Goal: Information Seeking & Learning: Learn about a topic

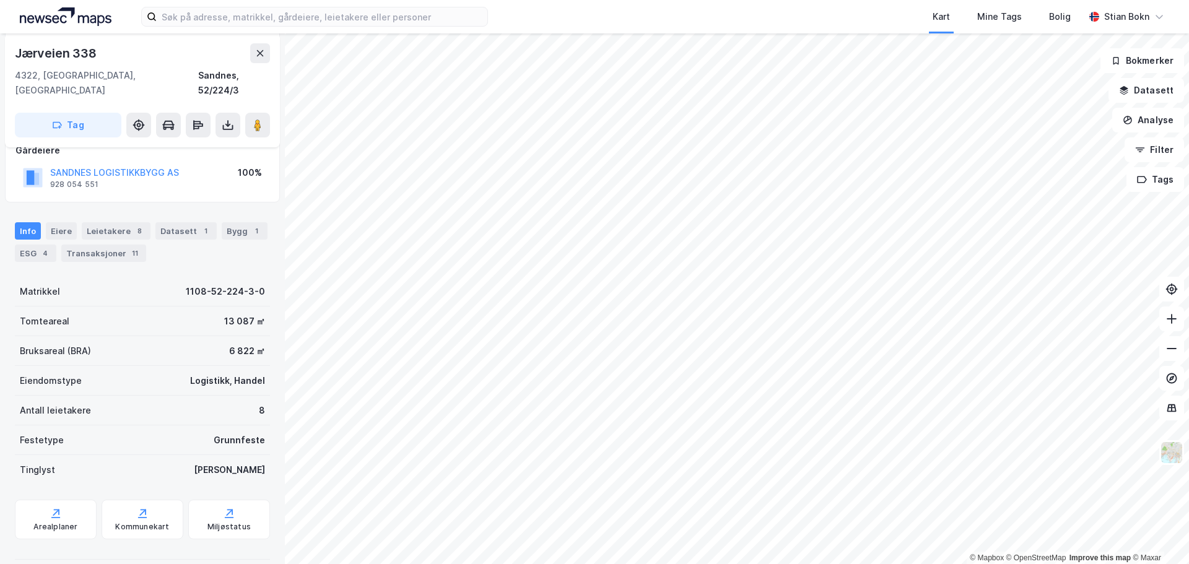
scroll to position [141, 0]
click at [1157, 122] on button "Analyse" at bounding box center [1149, 120] width 72 height 25
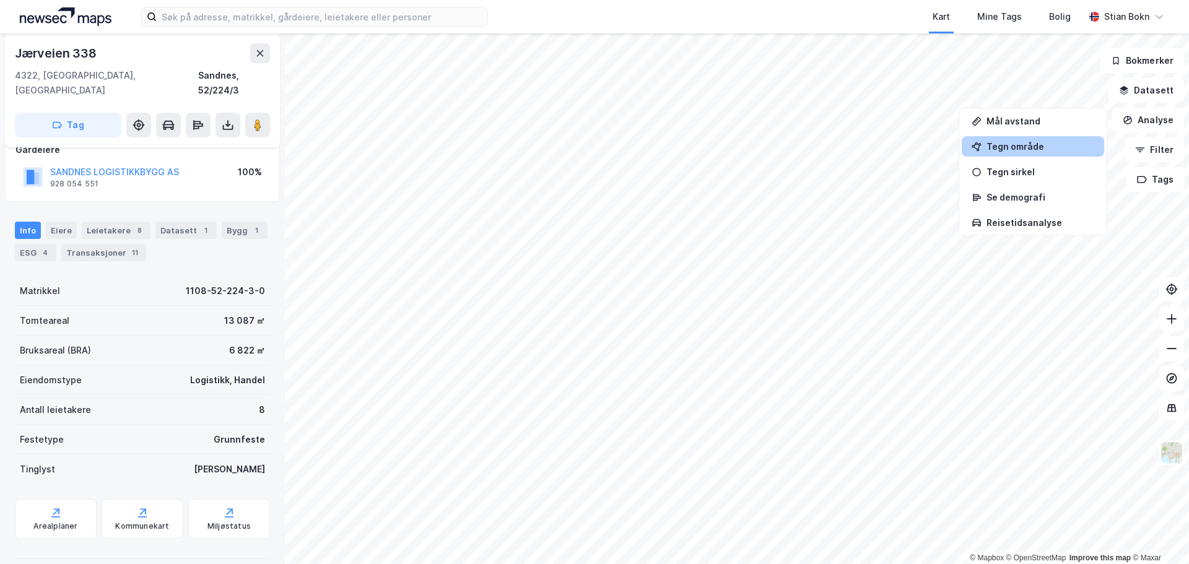
click at [1043, 151] on div "Tegn område" at bounding box center [1041, 146] width 108 height 11
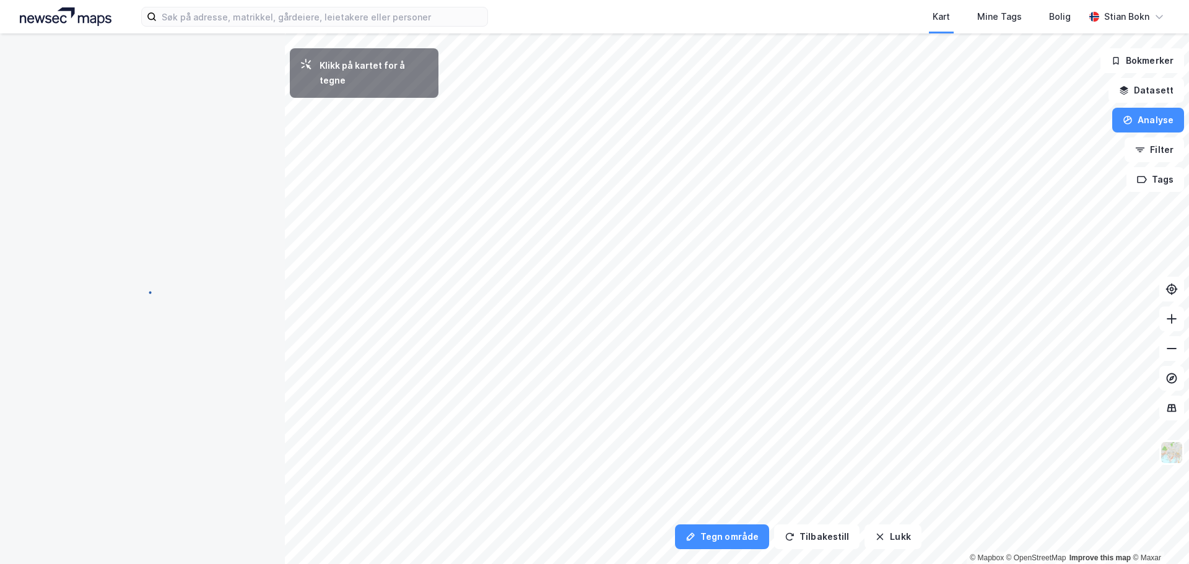
scroll to position [0, 0]
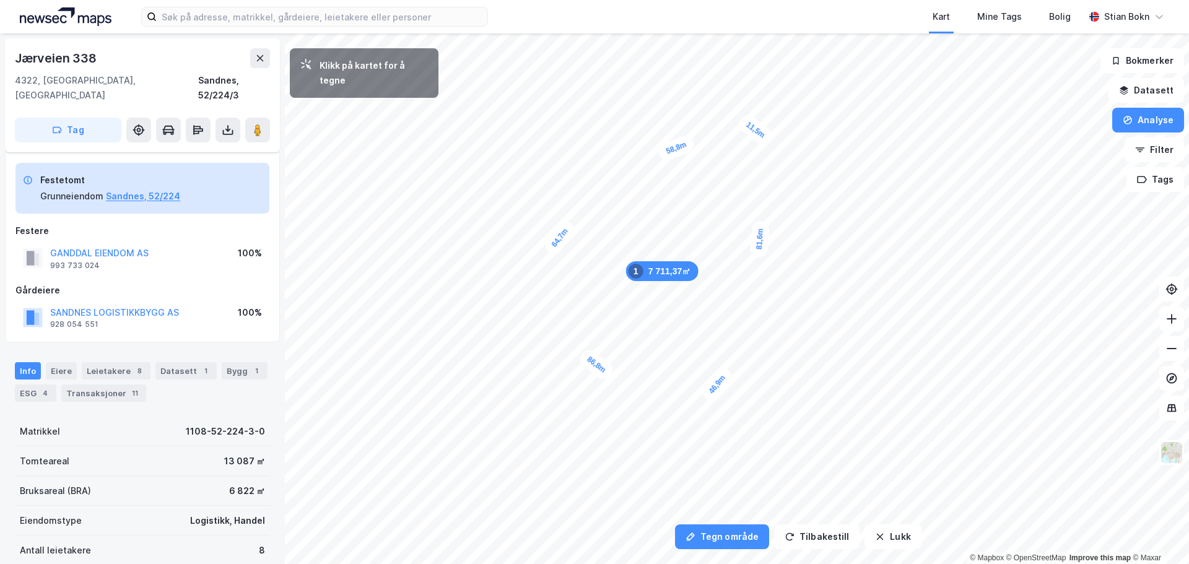
click at [767, 139] on div "11,5m" at bounding box center [755, 130] width 39 height 35
click at [665, 275] on div "6 178,75㎡ 1" at bounding box center [646, 276] width 72 height 20
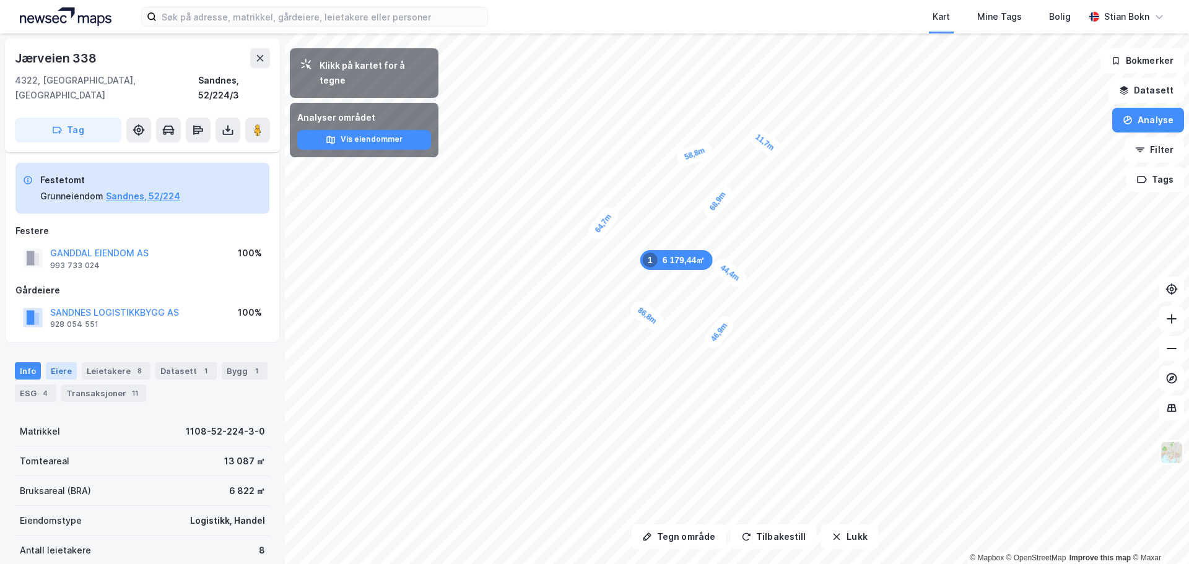
click at [61, 362] on div "Eiere" at bounding box center [61, 370] width 31 height 17
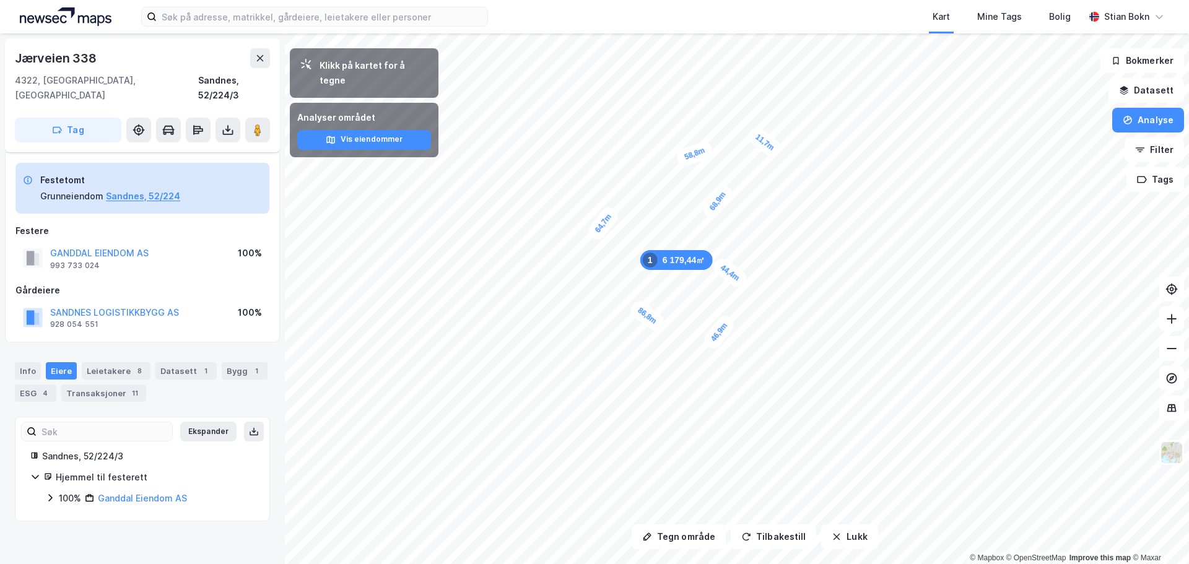
click at [53, 493] on icon at bounding box center [50, 498] width 10 height 10
click at [63, 514] on icon at bounding box center [65, 519] width 10 height 10
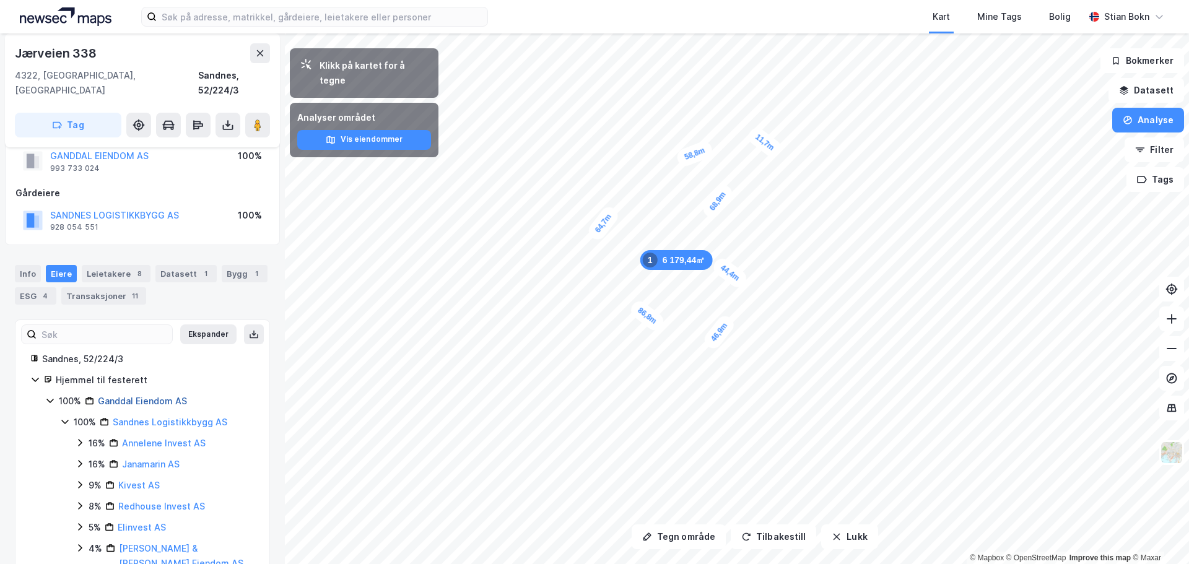
scroll to position [83, 0]
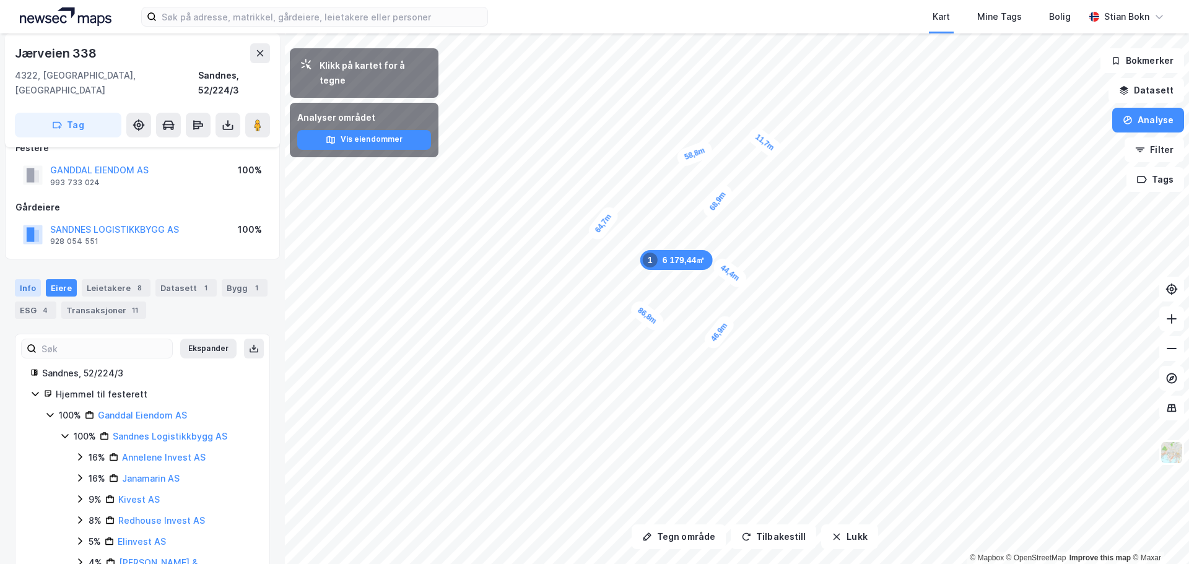
click at [25, 279] on div "Info" at bounding box center [28, 287] width 26 height 17
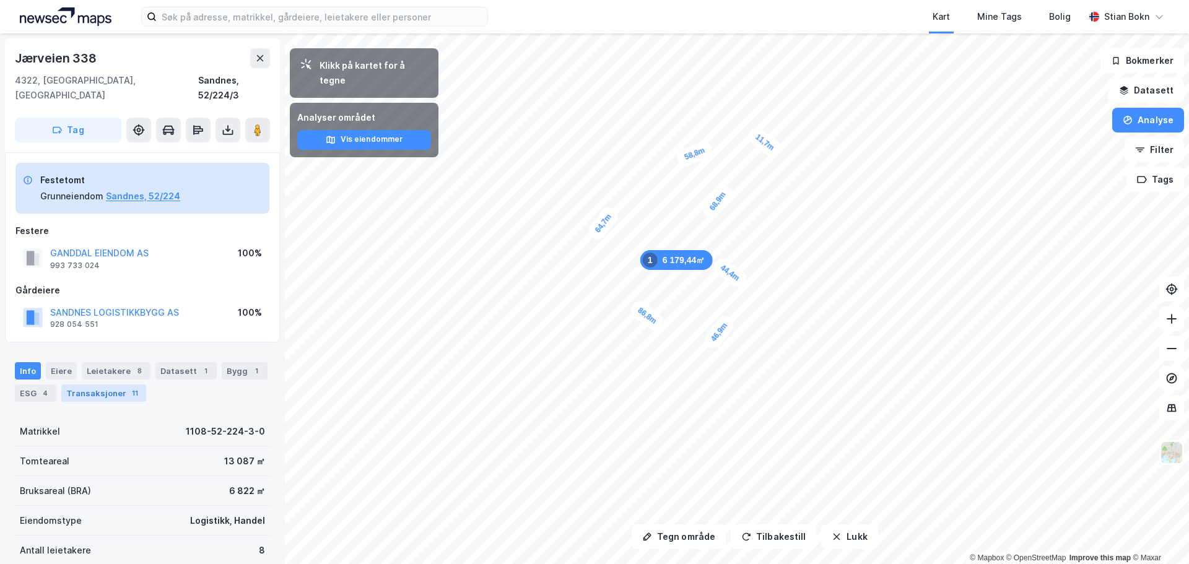
click at [107, 385] on div "Transaksjoner 11" at bounding box center [103, 393] width 85 height 17
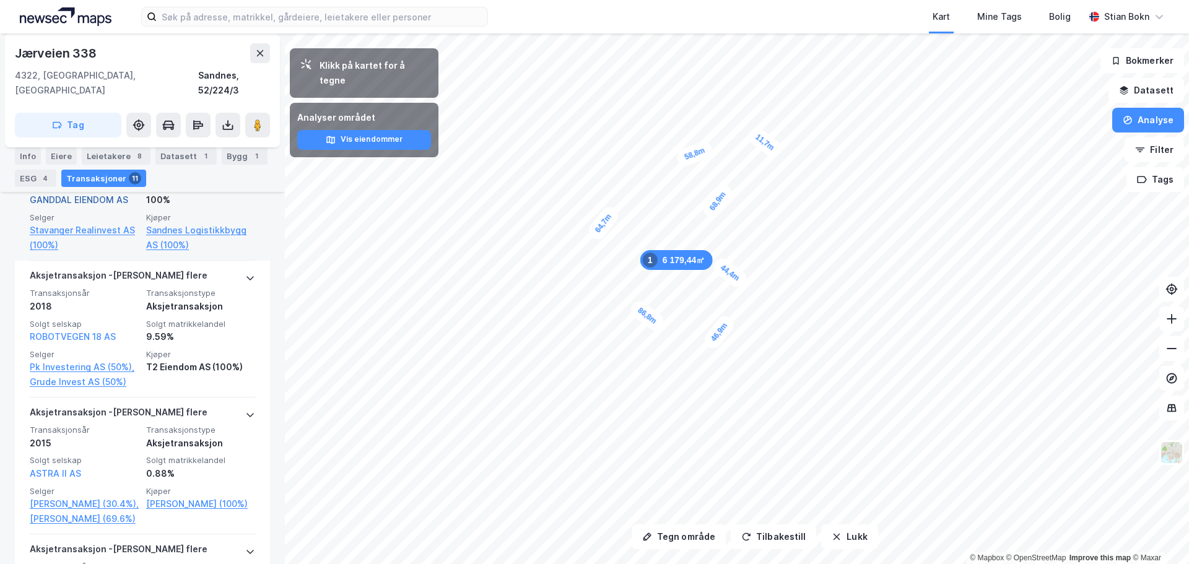
scroll to position [751, 0]
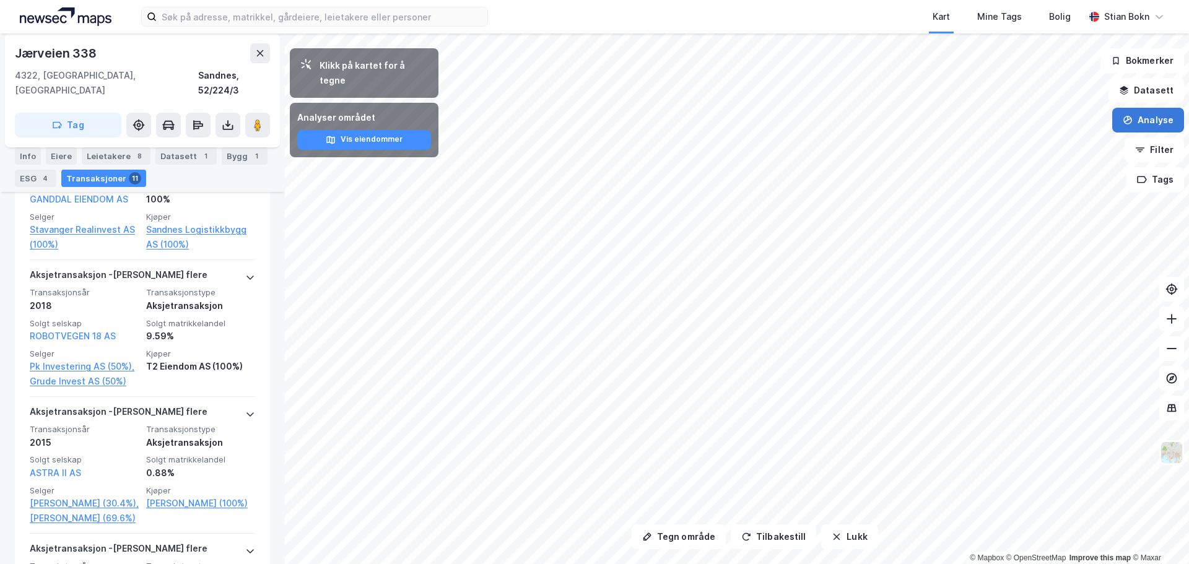
click at [1146, 124] on button "Analyse" at bounding box center [1149, 120] width 72 height 25
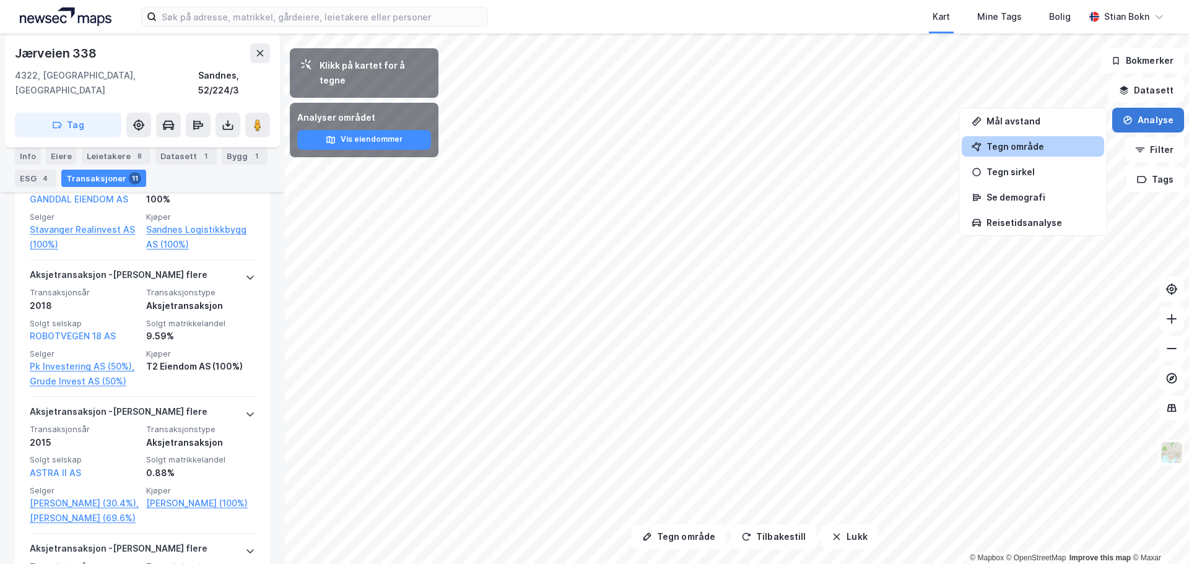
click at [1124, 116] on icon "button" at bounding box center [1128, 120] width 10 height 10
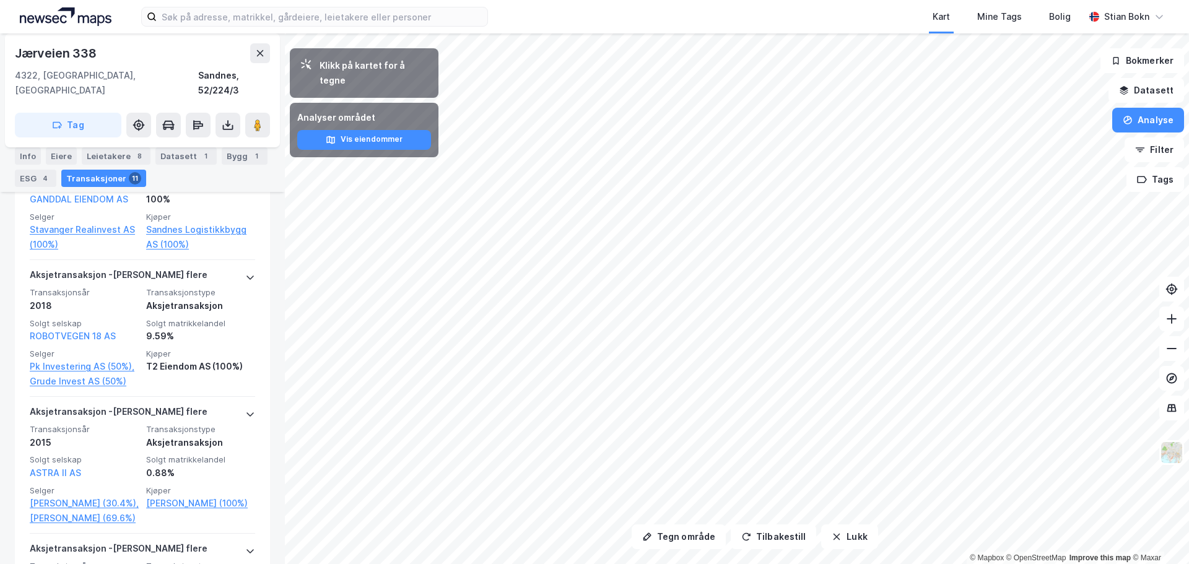
click at [376, 69] on div "Klikk på kartet for å tegne" at bounding box center [374, 73] width 109 height 30
drag, startPoint x: 17, startPoint y: 154, endPoint x: 43, endPoint y: 157, distance: 25.7
click at [18, 154] on div "Info" at bounding box center [28, 155] width 26 height 17
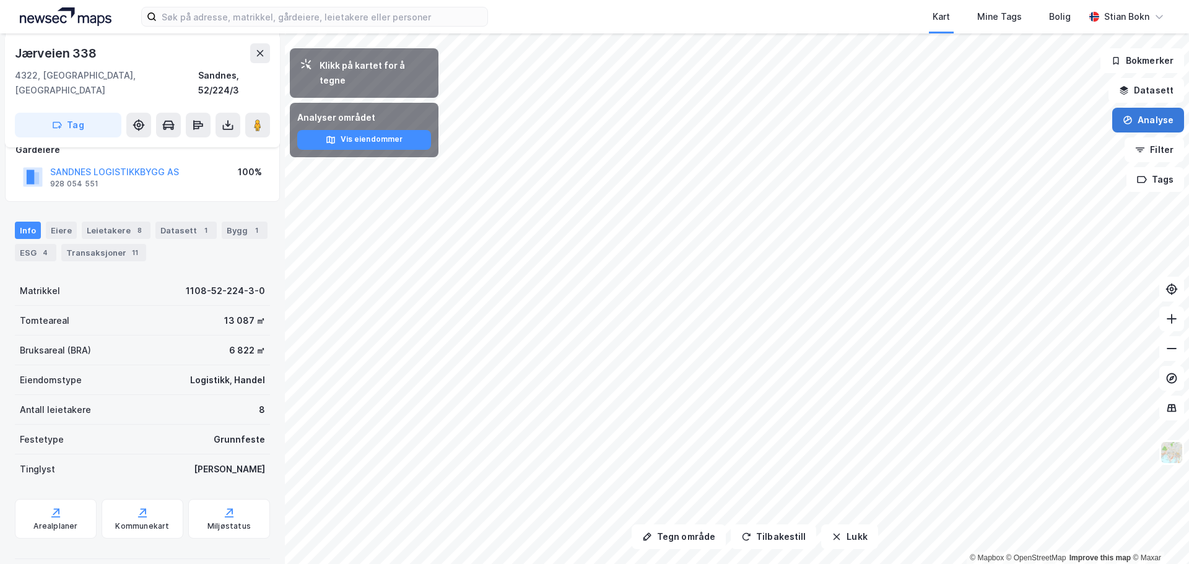
click at [1160, 131] on button "Analyse" at bounding box center [1149, 120] width 72 height 25
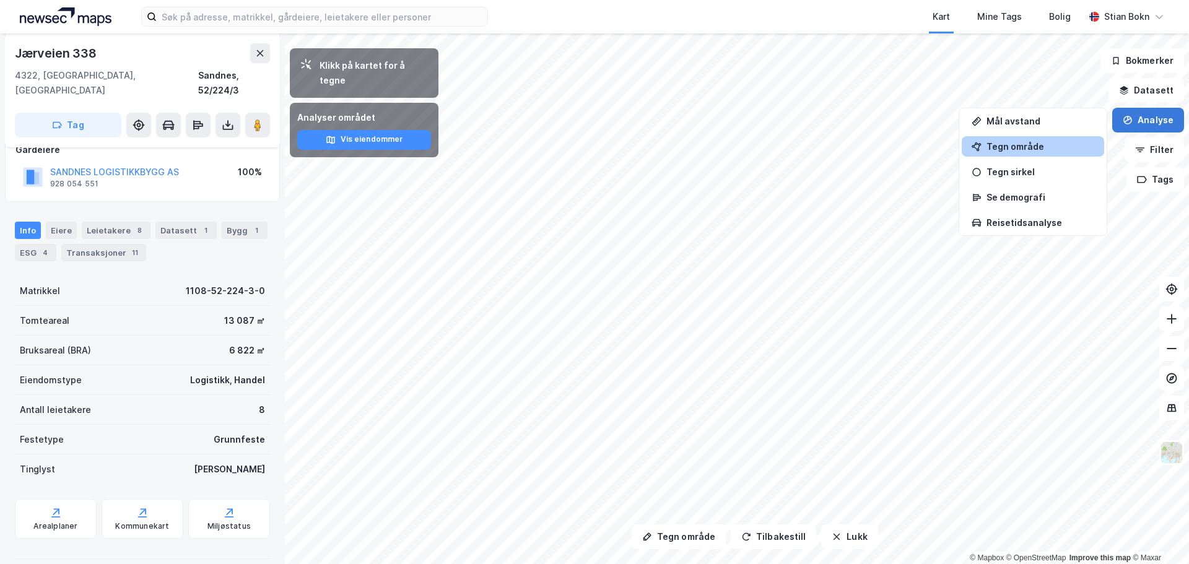
click at [1160, 130] on button "Analyse" at bounding box center [1149, 120] width 72 height 25
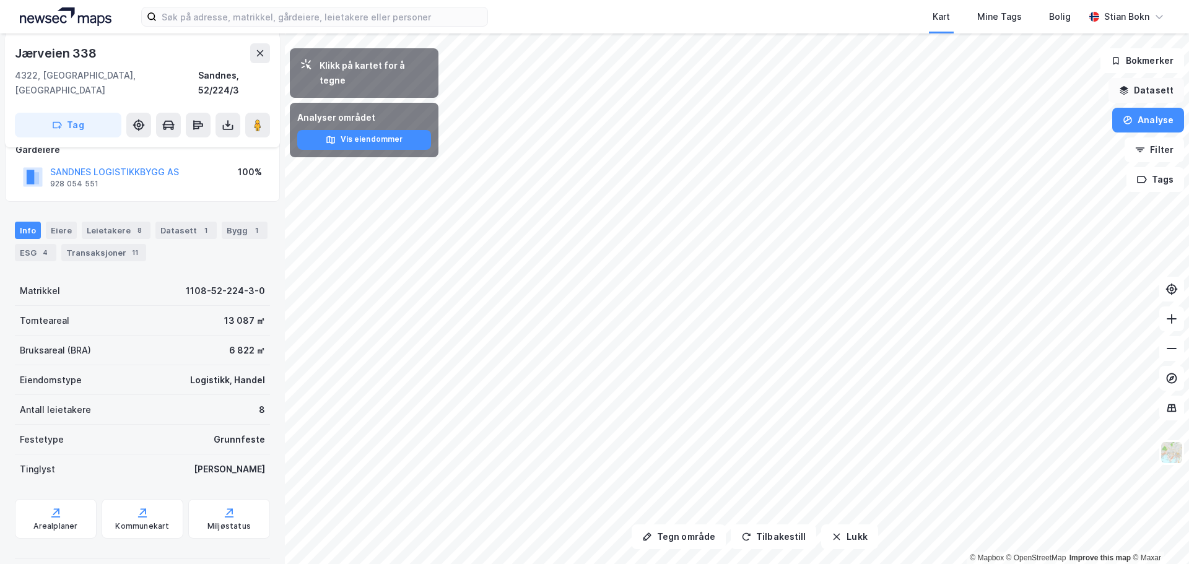
click at [1136, 100] on button "Datasett" at bounding box center [1147, 90] width 76 height 25
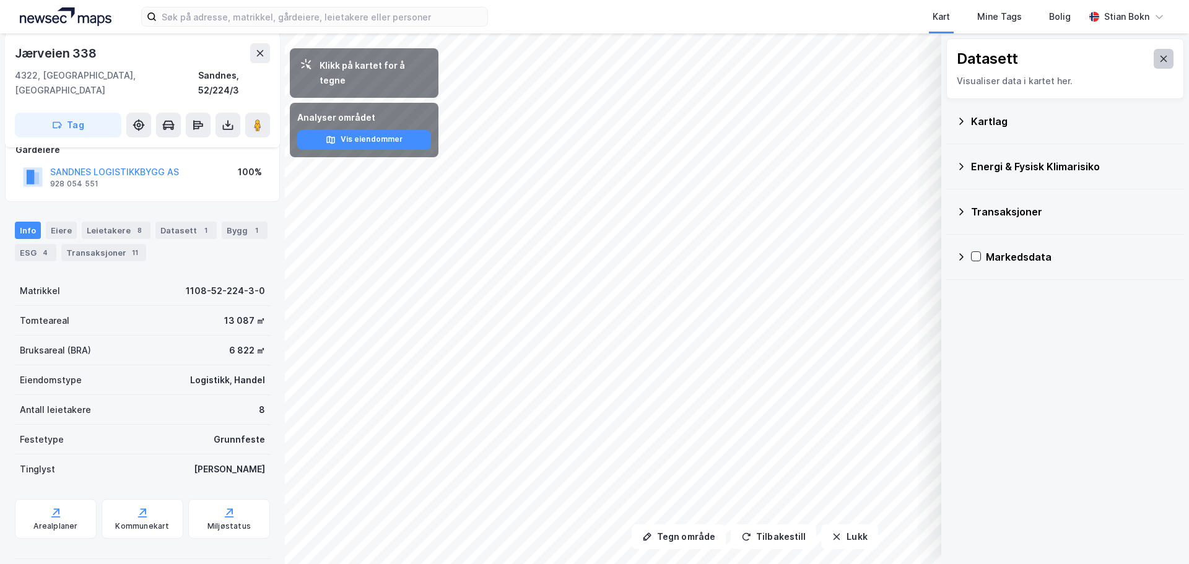
click at [1161, 61] on icon at bounding box center [1164, 59] width 7 height 6
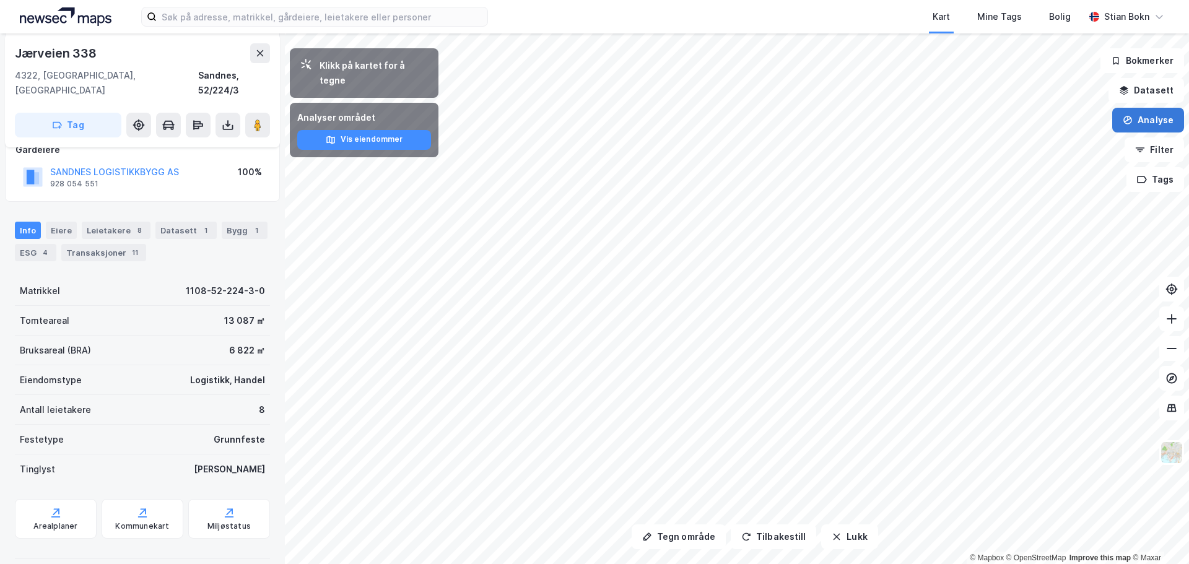
click at [1145, 129] on button "Analyse" at bounding box center [1149, 120] width 72 height 25
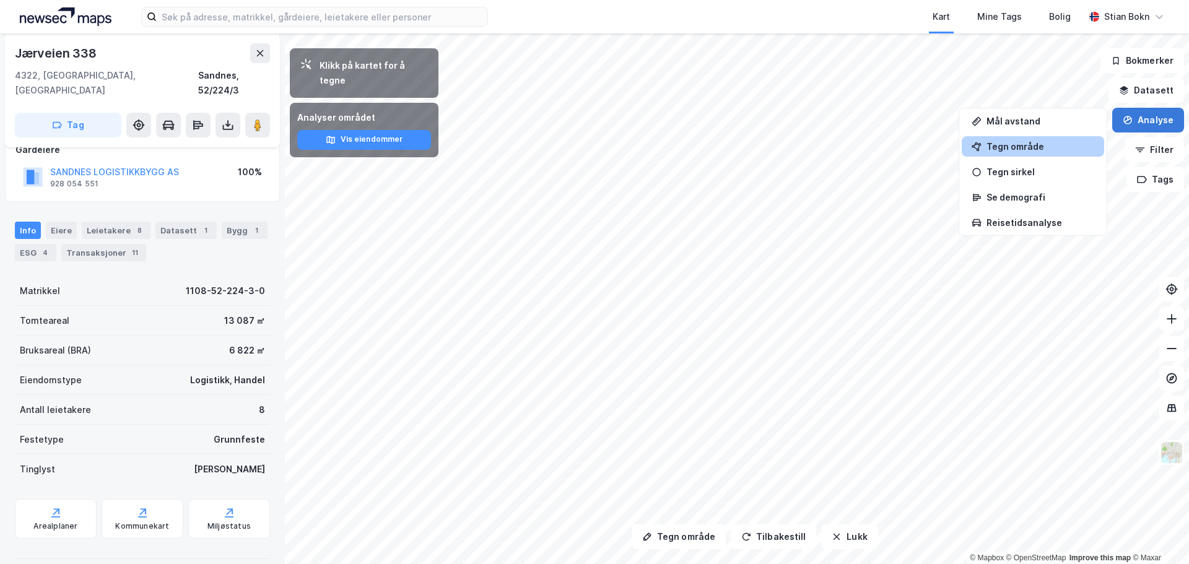
click at [1146, 126] on button "Analyse" at bounding box center [1149, 120] width 72 height 25
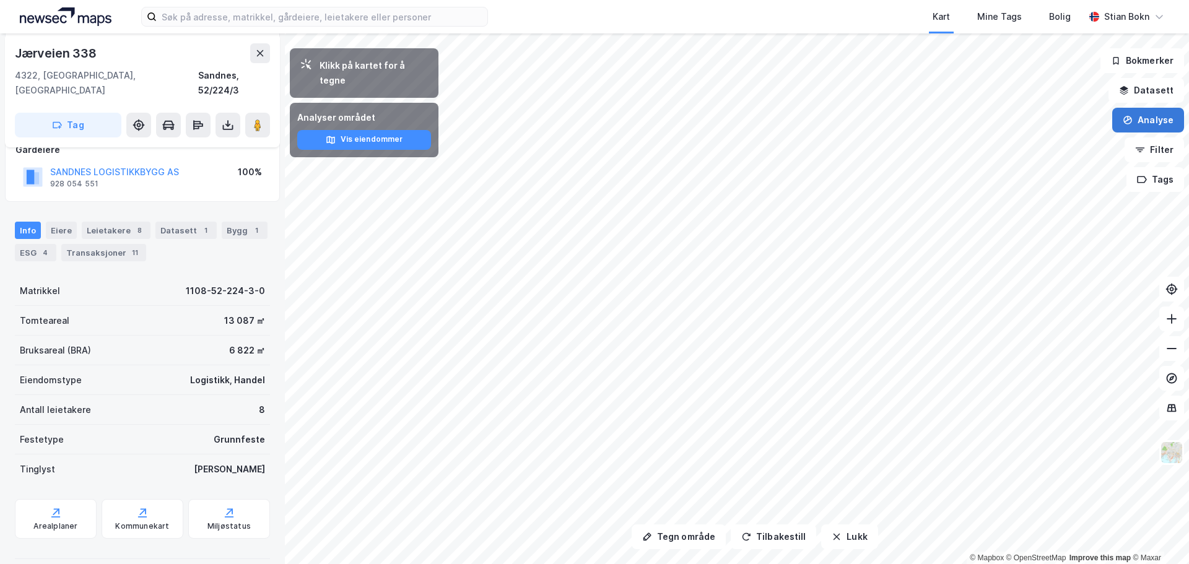
click at [1146, 126] on button "Analyse" at bounding box center [1149, 120] width 72 height 25
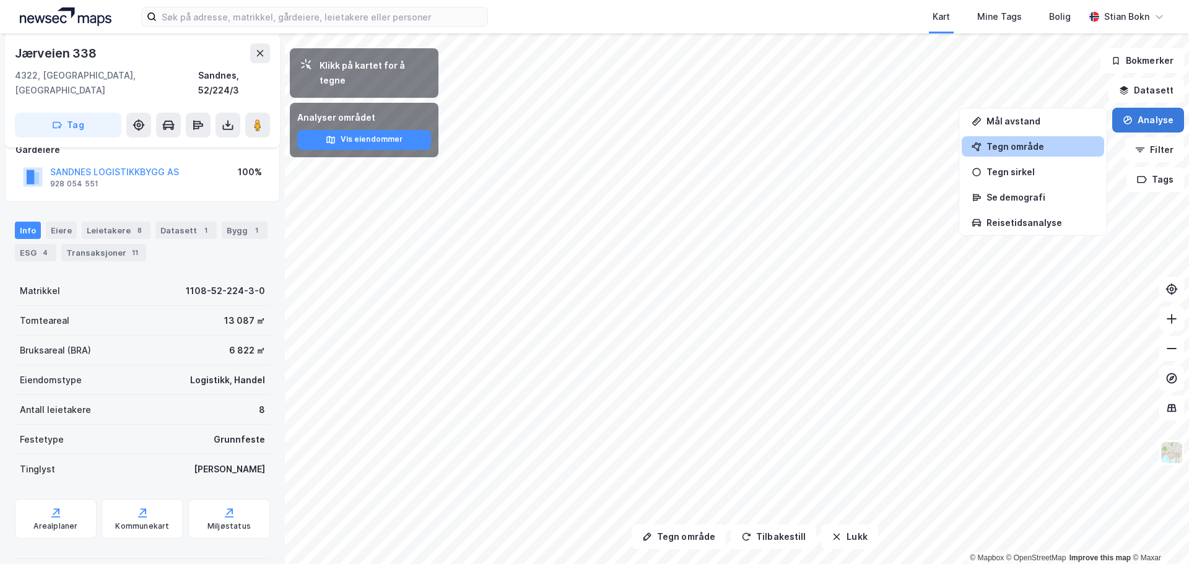
click at [1137, 126] on button "Analyse" at bounding box center [1149, 120] width 72 height 25
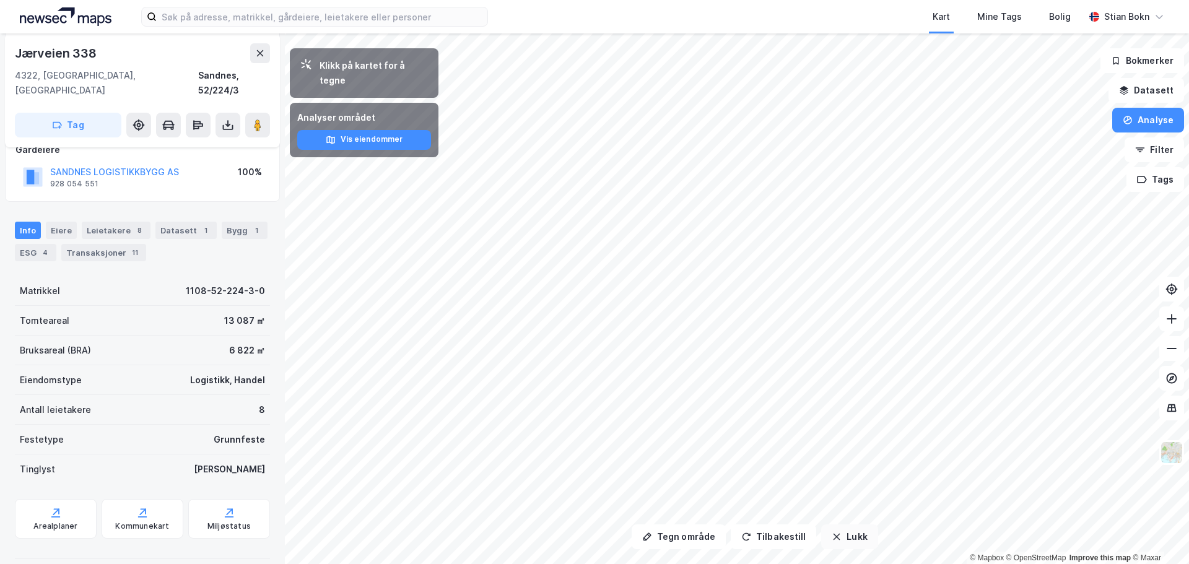
click at [852, 545] on button "Lukk" at bounding box center [849, 537] width 56 height 25
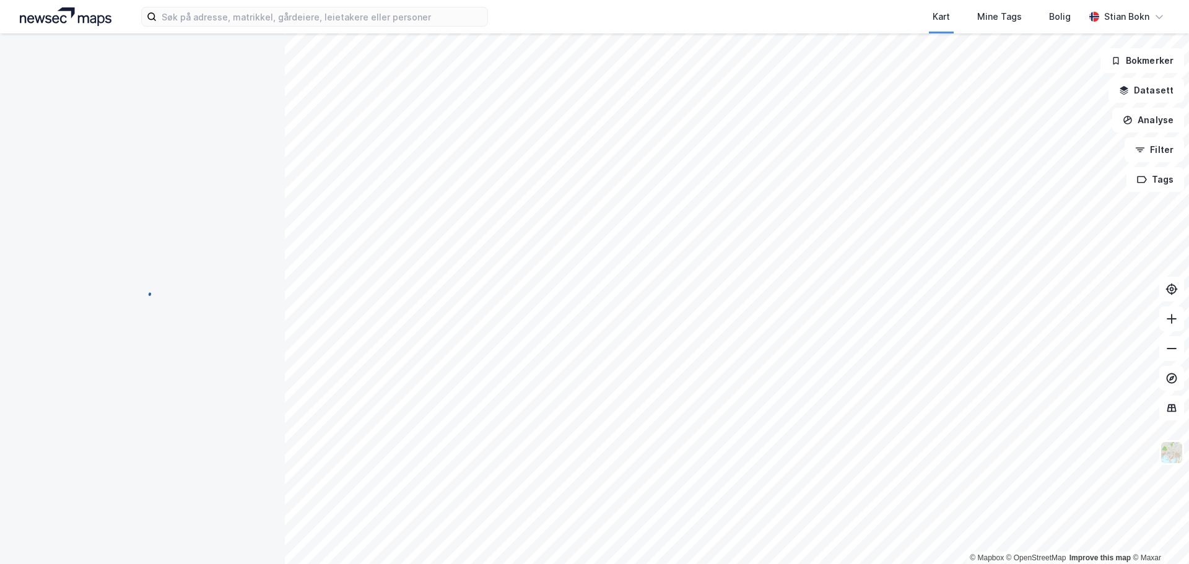
scroll to position [0, 0]
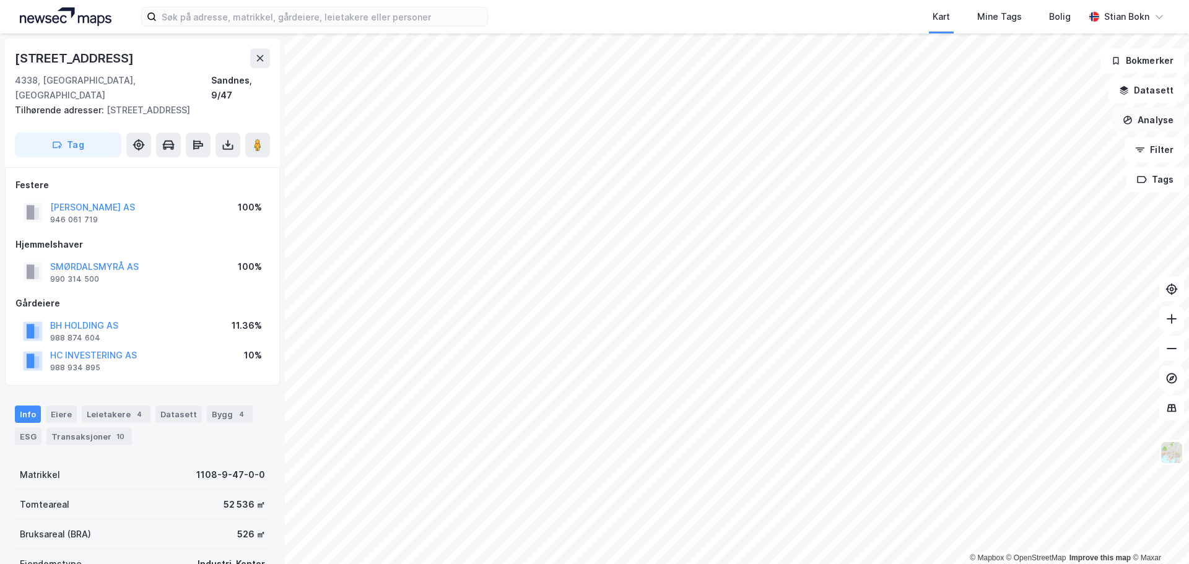
click at [1155, 119] on button "Analyse" at bounding box center [1149, 120] width 72 height 25
click at [1028, 125] on div "Mål avstand" at bounding box center [1041, 121] width 108 height 11
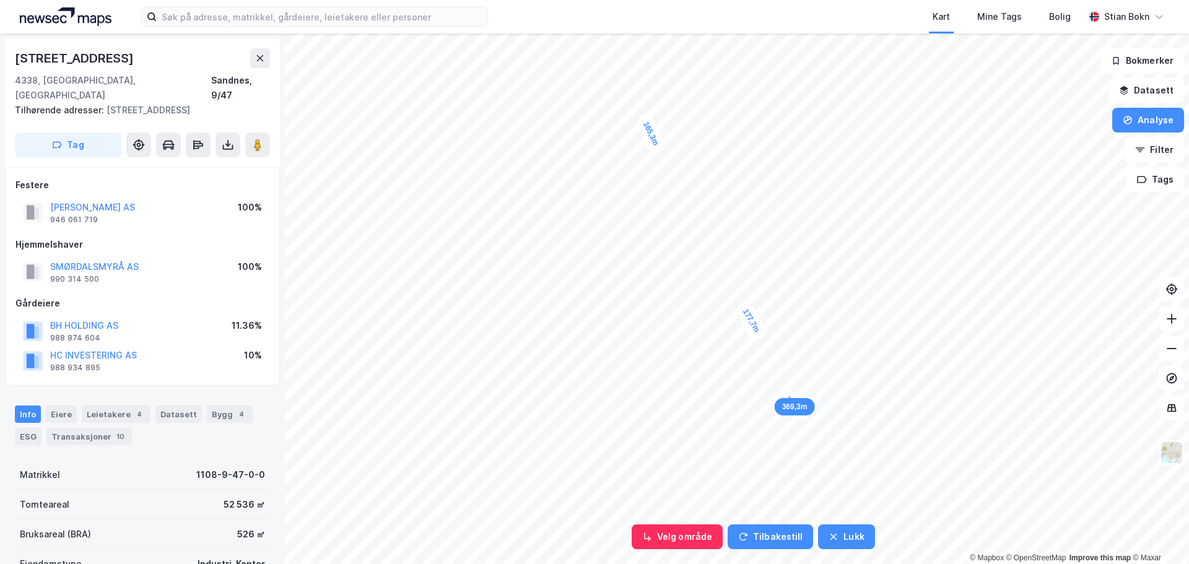
click at [782, 394] on div "26,2m" at bounding box center [795, 405] width 38 height 37
click at [782, 394] on div "26,5m" at bounding box center [795, 405] width 38 height 37
click at [855, 543] on button "Lukk" at bounding box center [846, 537] width 56 height 25
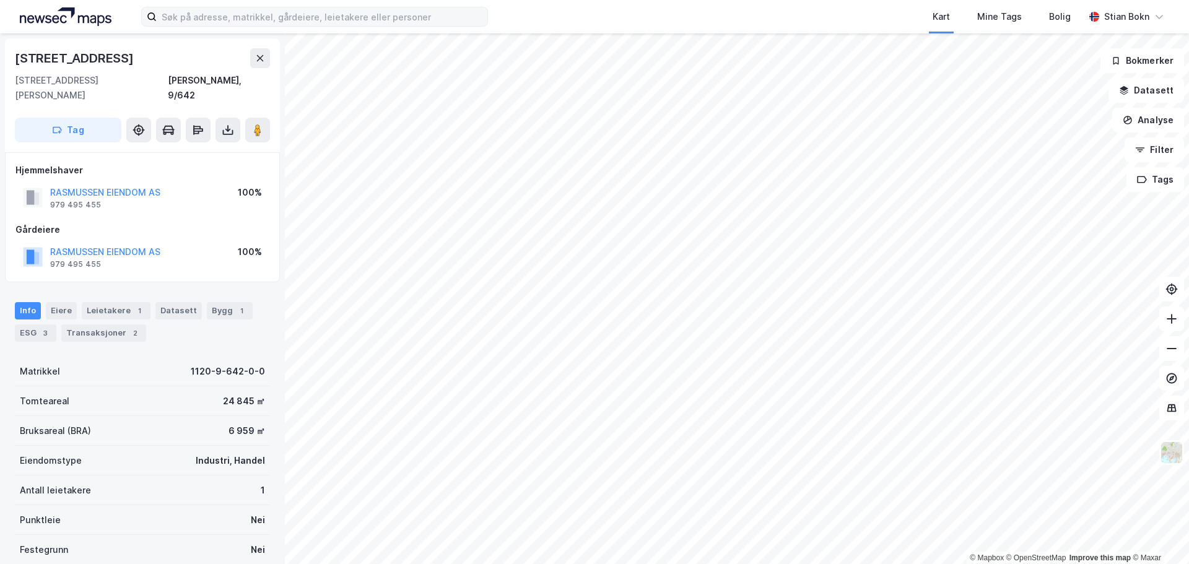
scroll to position [1, 0]
